Goal: Find specific page/section: Find specific page/section

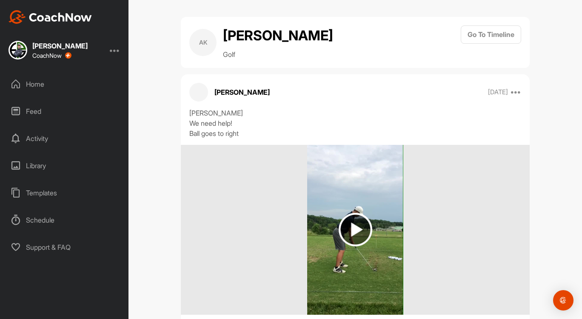
click at [42, 85] on div "Home" at bounding box center [65, 84] width 120 height 21
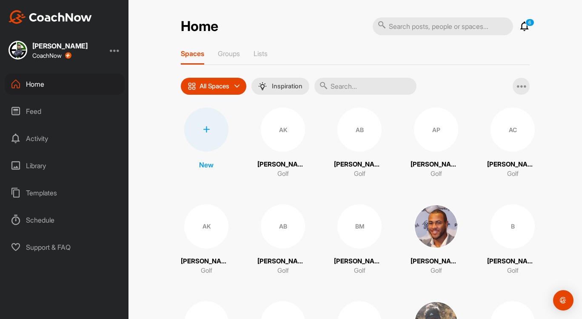
click at [347, 87] on input "text" at bounding box center [365, 86] width 102 height 17
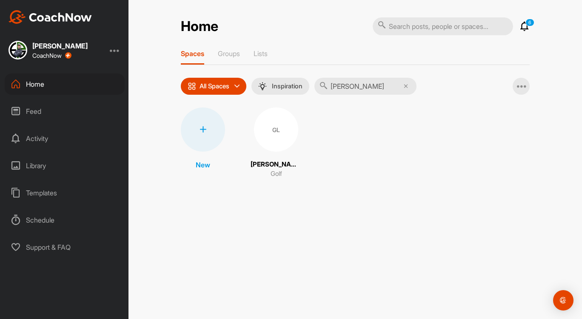
type input "[PERSON_NAME]"
click at [282, 130] on div "GL" at bounding box center [276, 130] width 44 height 44
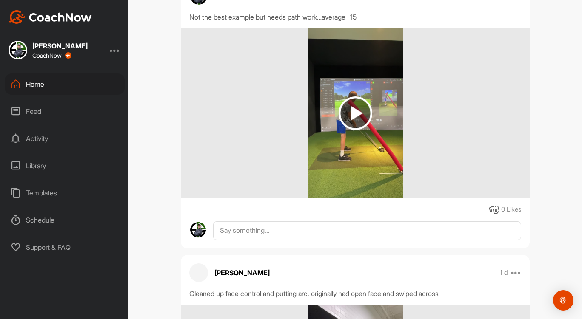
scroll to position [171, 0]
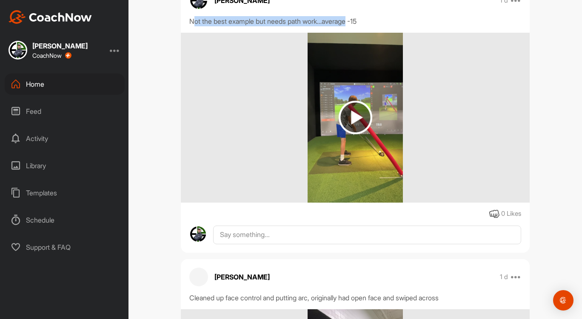
drag, startPoint x: 191, startPoint y: 43, endPoint x: 352, endPoint y: 42, distance: 161.2
click at [352, 26] on div "Not the best example but needs path work…average -15" at bounding box center [355, 21] width 332 height 10
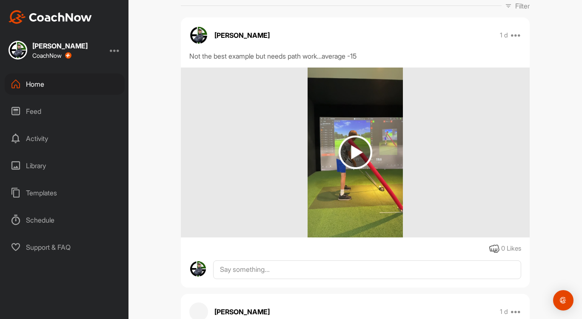
scroll to position [0, 0]
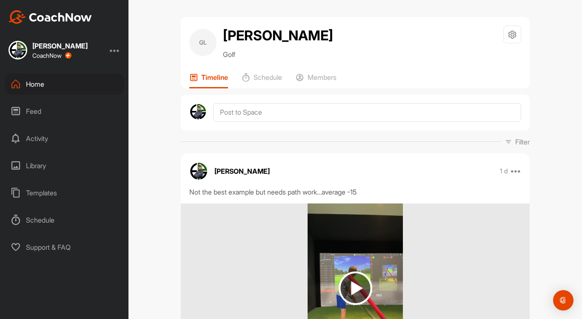
drag, startPoint x: 202, startPoint y: 94, endPoint x: 31, endPoint y: 88, distance: 171.1
click at [31, 88] on div "Home" at bounding box center [65, 84] width 120 height 21
